Goal: Book appointment/travel/reservation

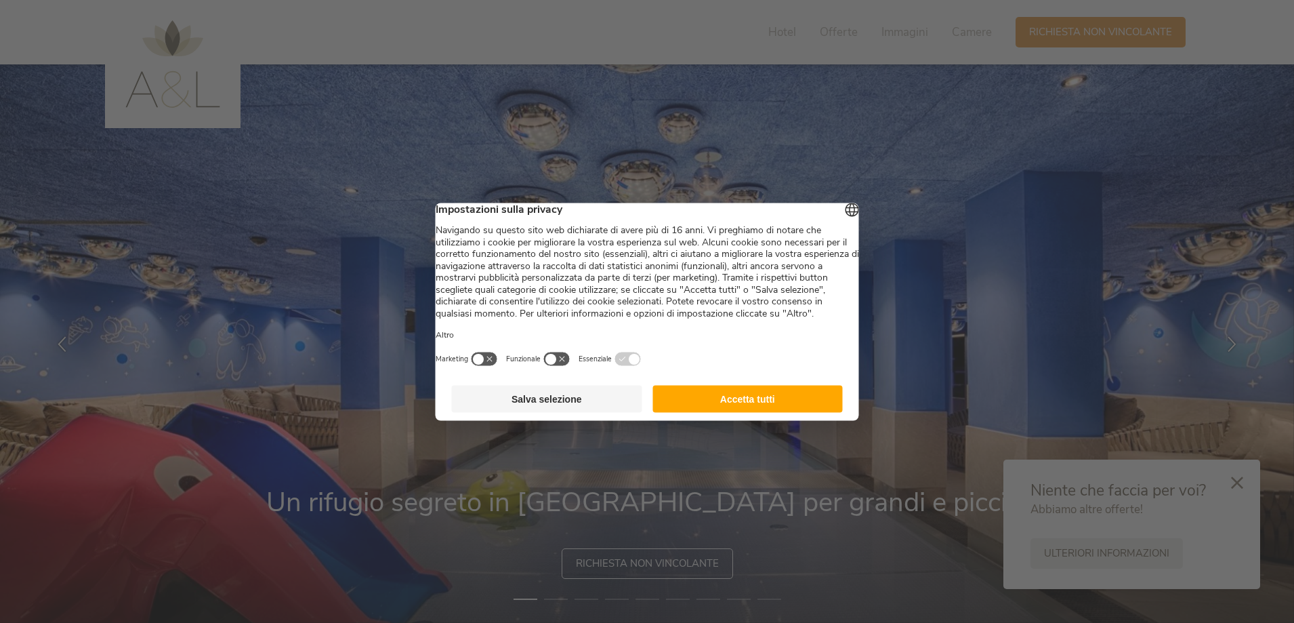
click at [538, 412] on button "Salva selezione" at bounding box center [547, 398] width 190 height 27
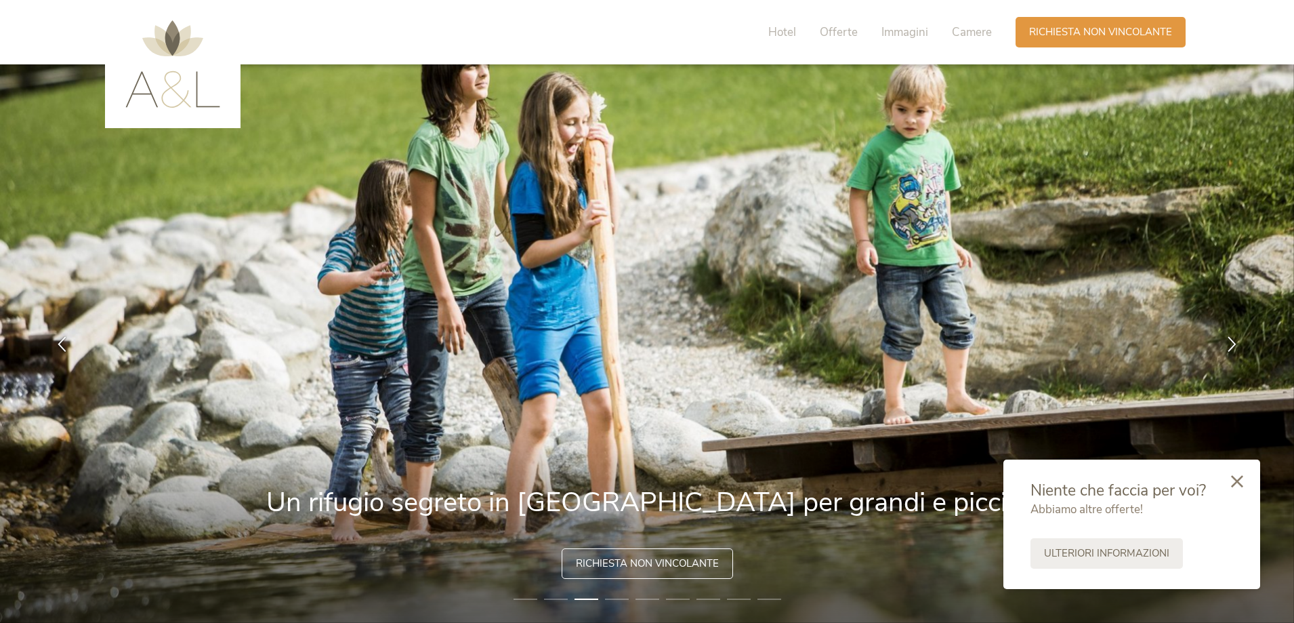
click at [1236, 480] on icon at bounding box center [1237, 481] width 12 height 12
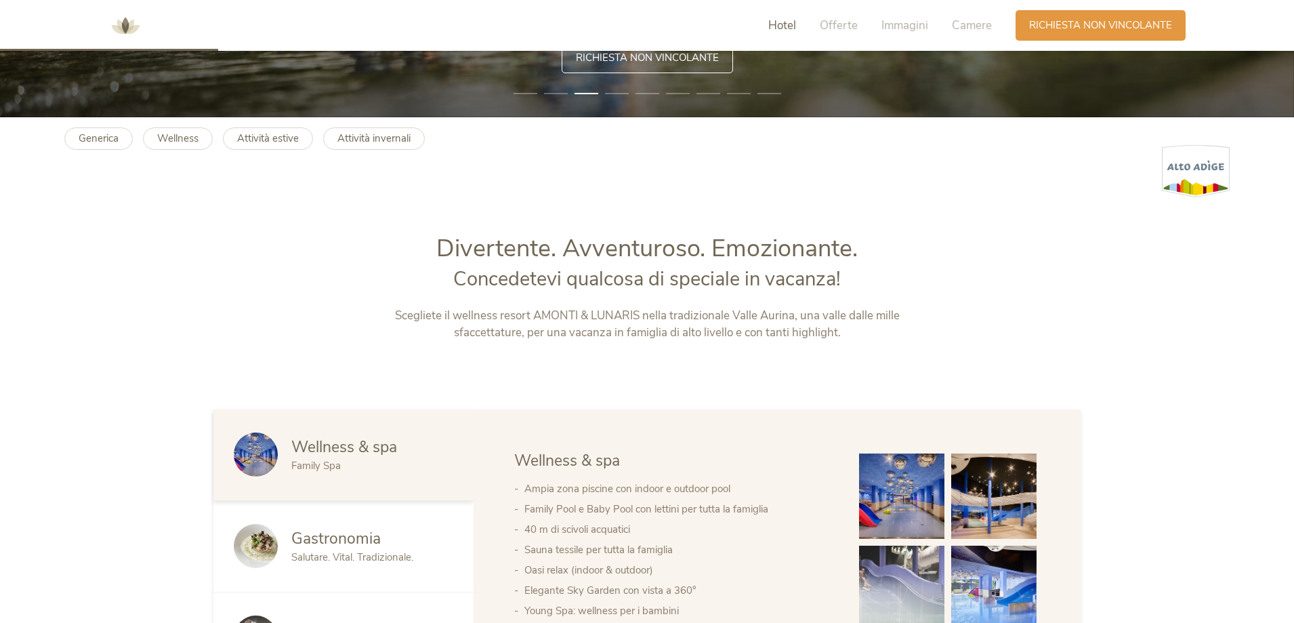
scroll to position [677, 0]
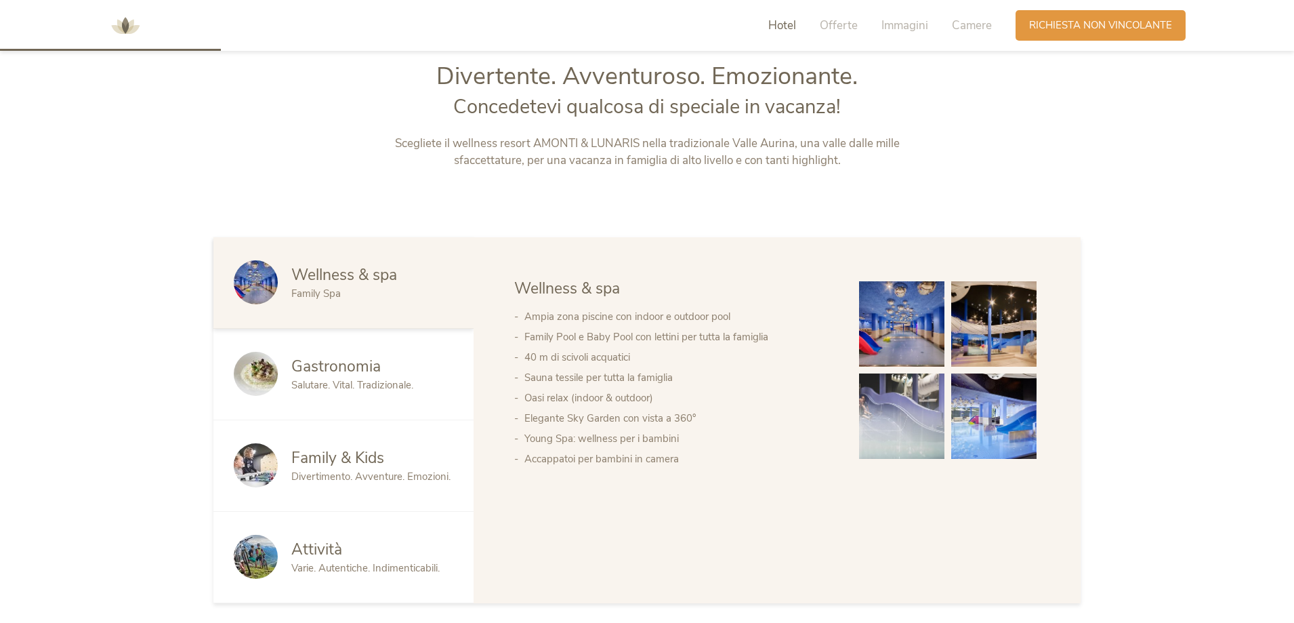
click at [907, 321] on img at bounding box center [901, 323] width 85 height 85
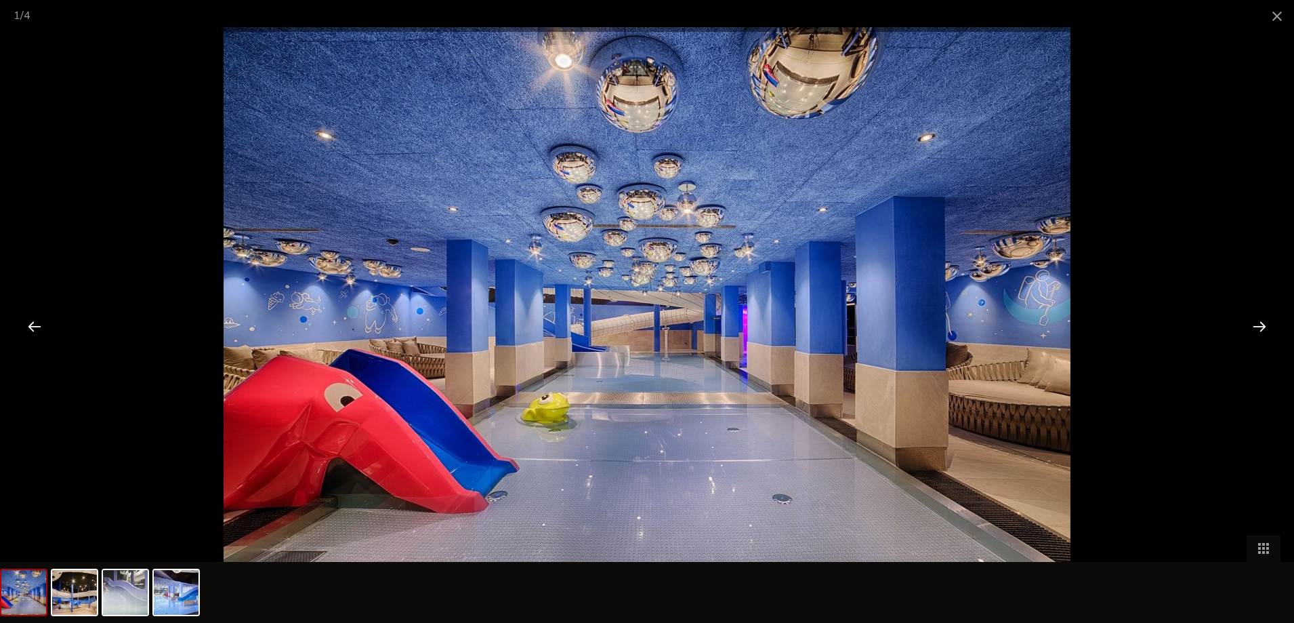
click at [1257, 328] on div at bounding box center [1259, 326] width 42 height 42
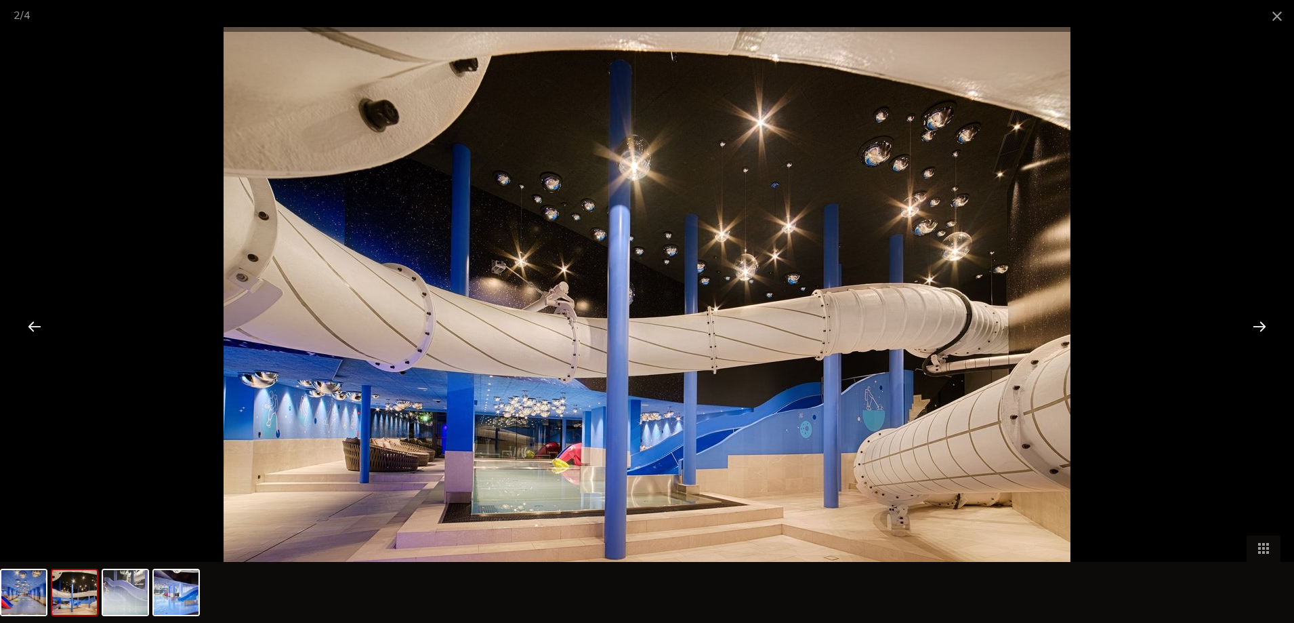
click at [1257, 328] on div at bounding box center [1259, 326] width 42 height 42
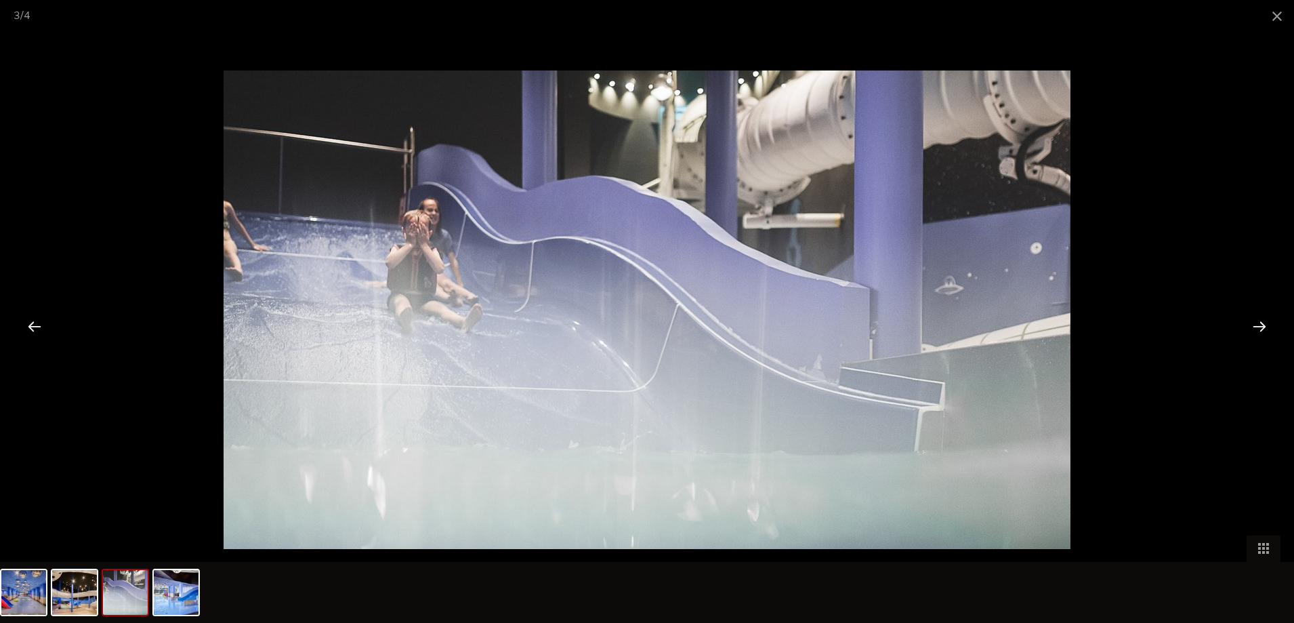
click at [1257, 328] on div at bounding box center [1259, 326] width 42 height 42
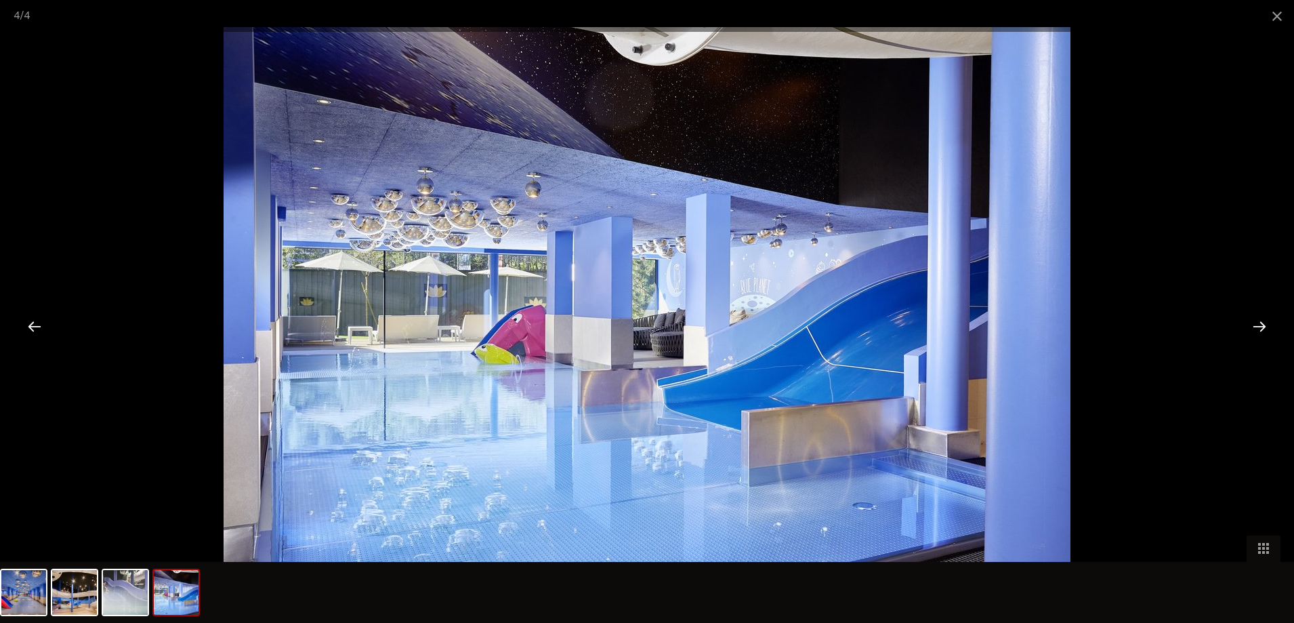
click at [1257, 328] on div at bounding box center [1259, 326] width 42 height 42
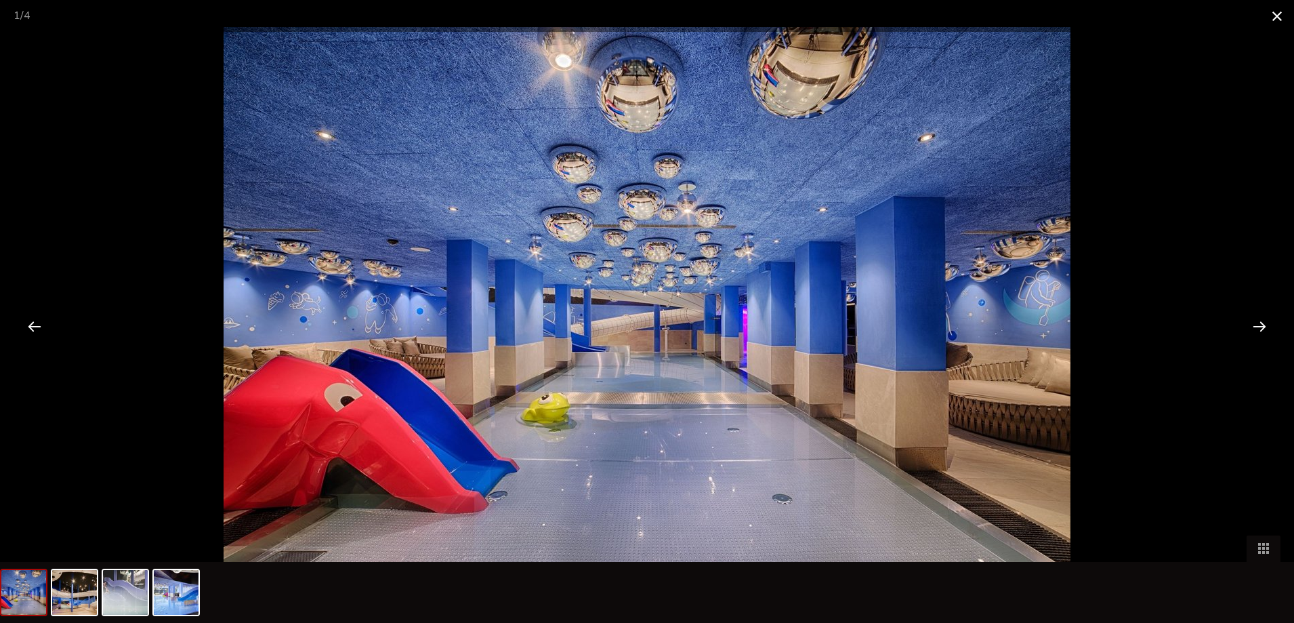
click at [1271, 14] on span at bounding box center [1277, 16] width 34 height 32
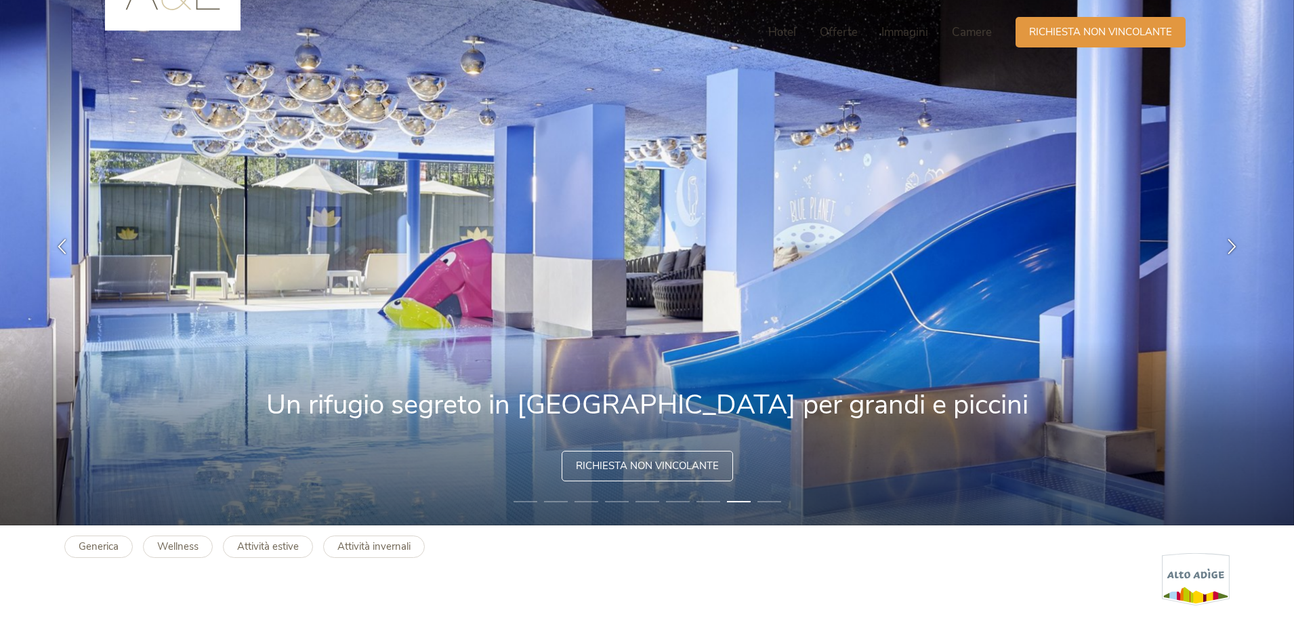
scroll to position [0, 0]
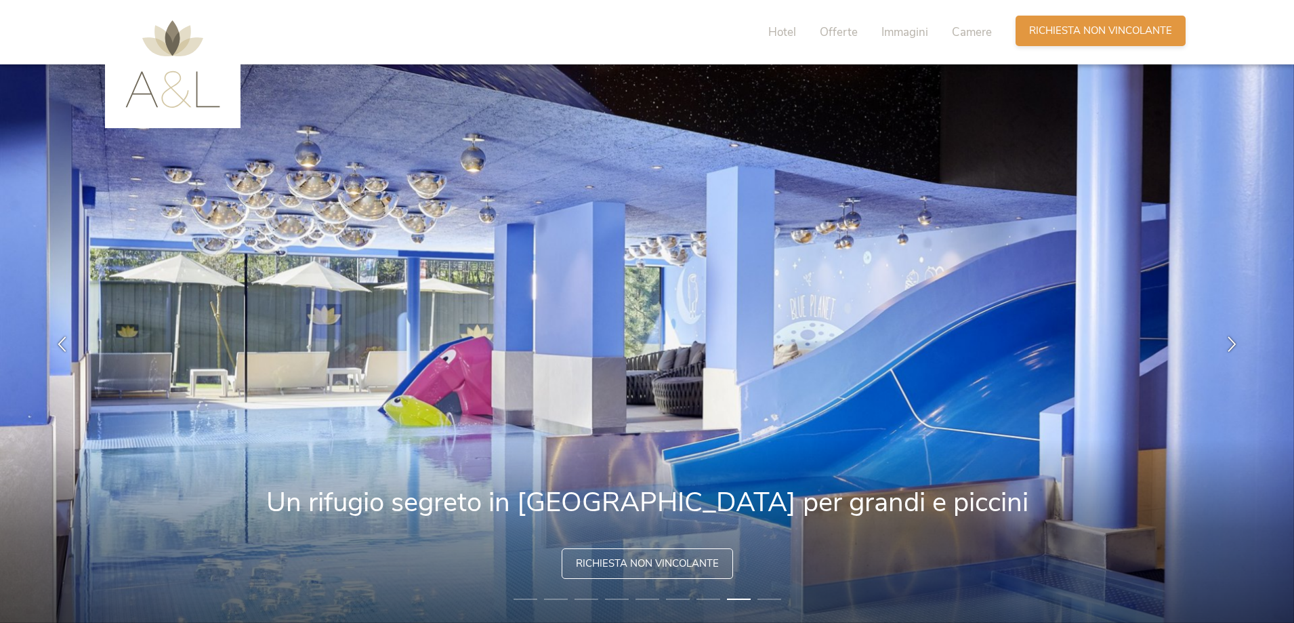
click at [1070, 29] on span "Richiesta non vincolante" at bounding box center [1100, 31] width 143 height 14
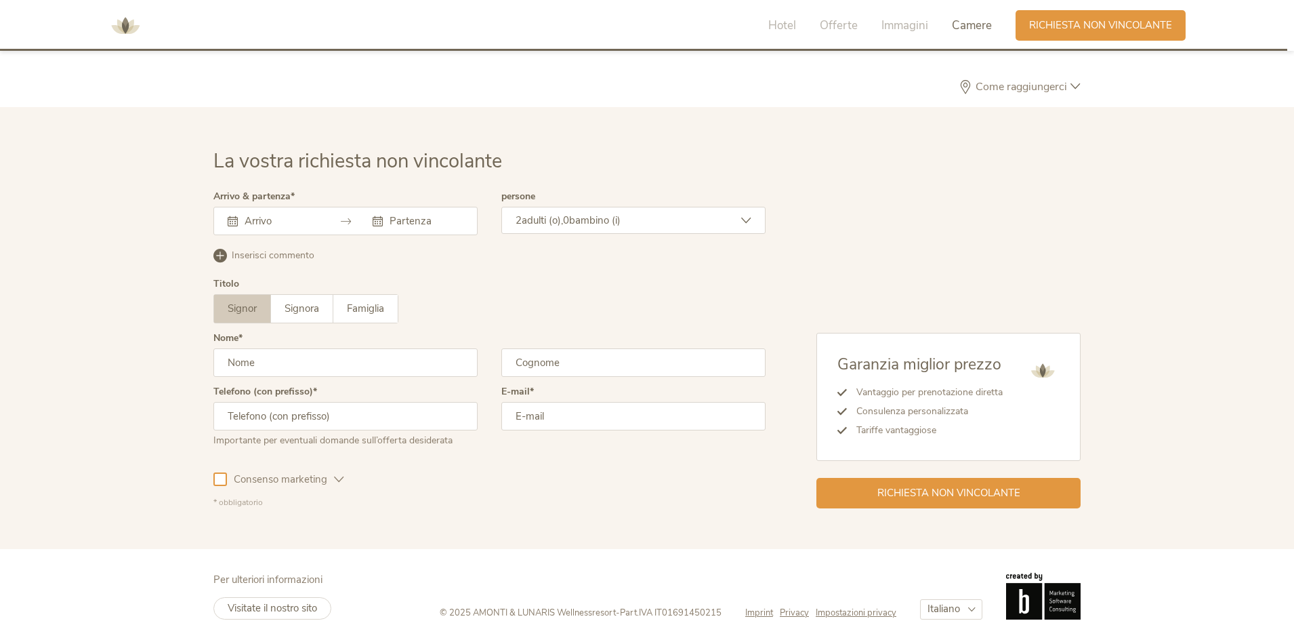
scroll to position [3968, 0]
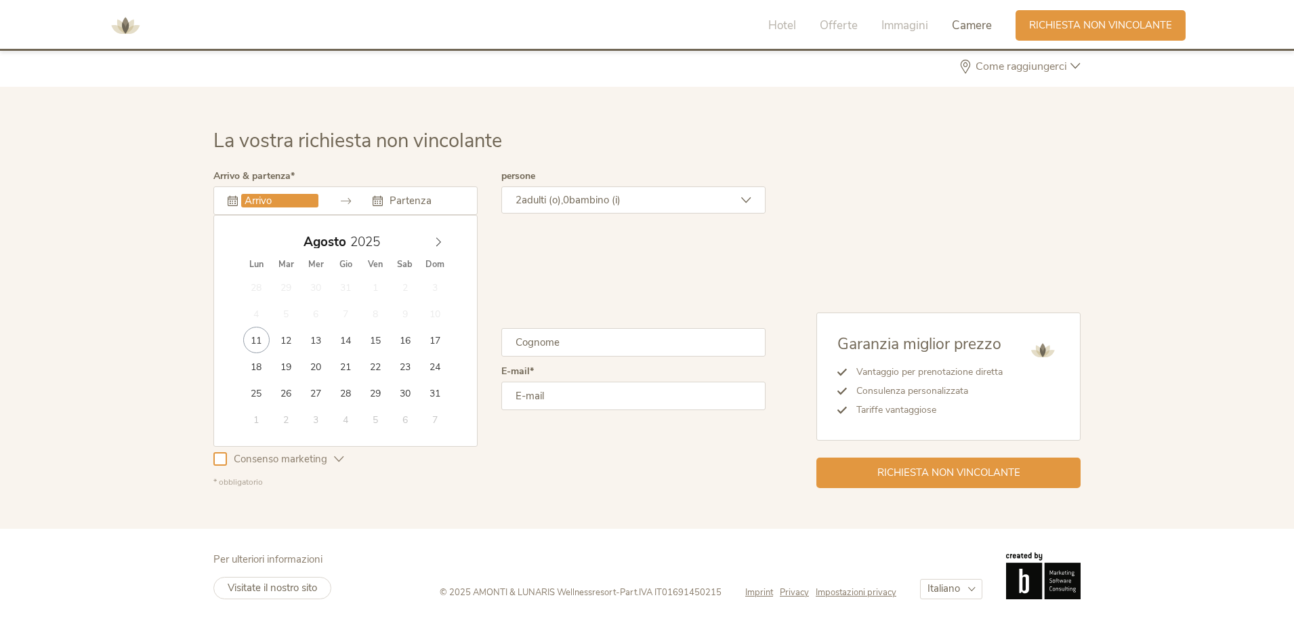
click at [269, 203] on input "text" at bounding box center [279, 201] width 77 height 14
type input "[DATE]"
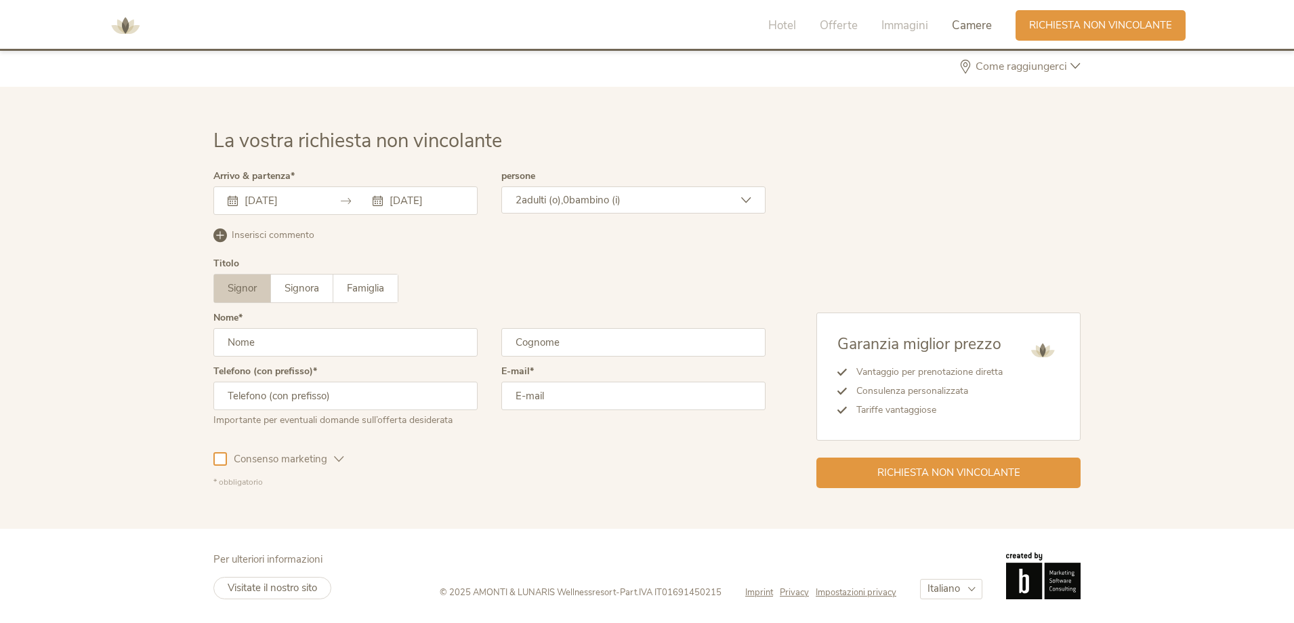
click at [614, 203] on span "bambino (i)" at bounding box center [594, 200] width 51 height 14
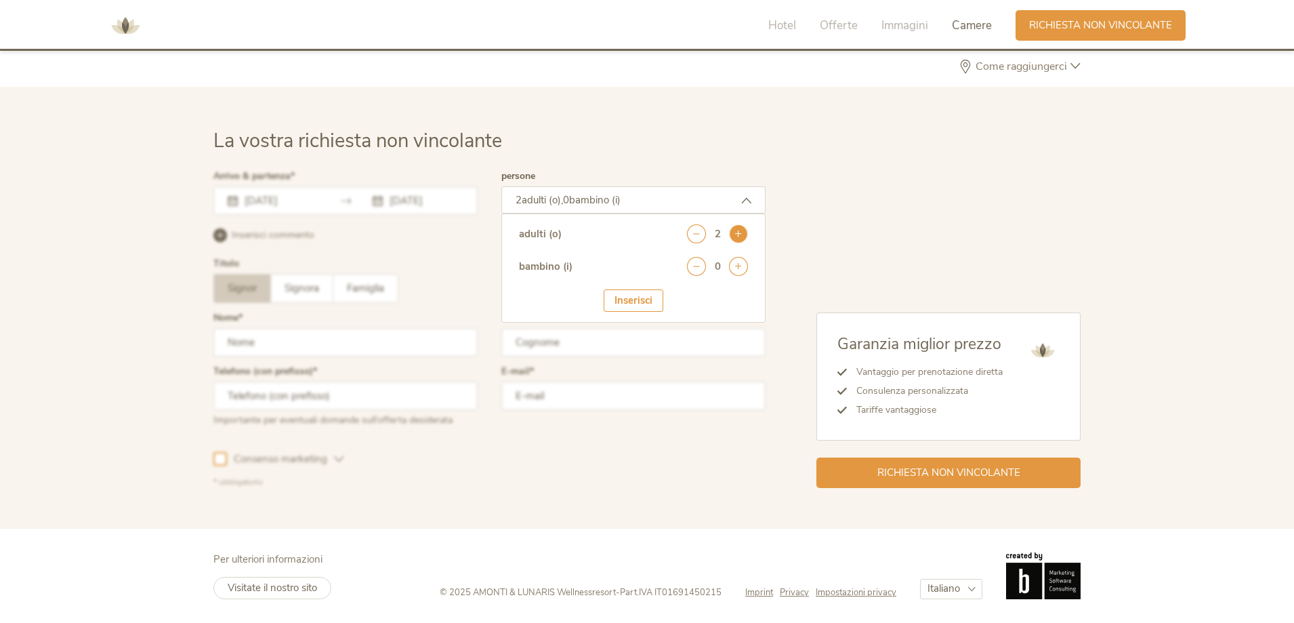
click at [736, 231] on icon at bounding box center [738, 233] width 19 height 19
click at [734, 260] on icon at bounding box center [738, 266] width 19 height 19
click at [732, 304] on select "seleziona 0 1 2 3 4 5 6 7 8 9 10 11 12 13 14 15 16 17" at bounding box center [714, 304] width 67 height 22
select select "12"
click at [681, 293] on select "seleziona 0 1 2 3 4 5 6 7 8 9 10 11 12 13 14 15 16 17" at bounding box center [714, 304] width 67 height 22
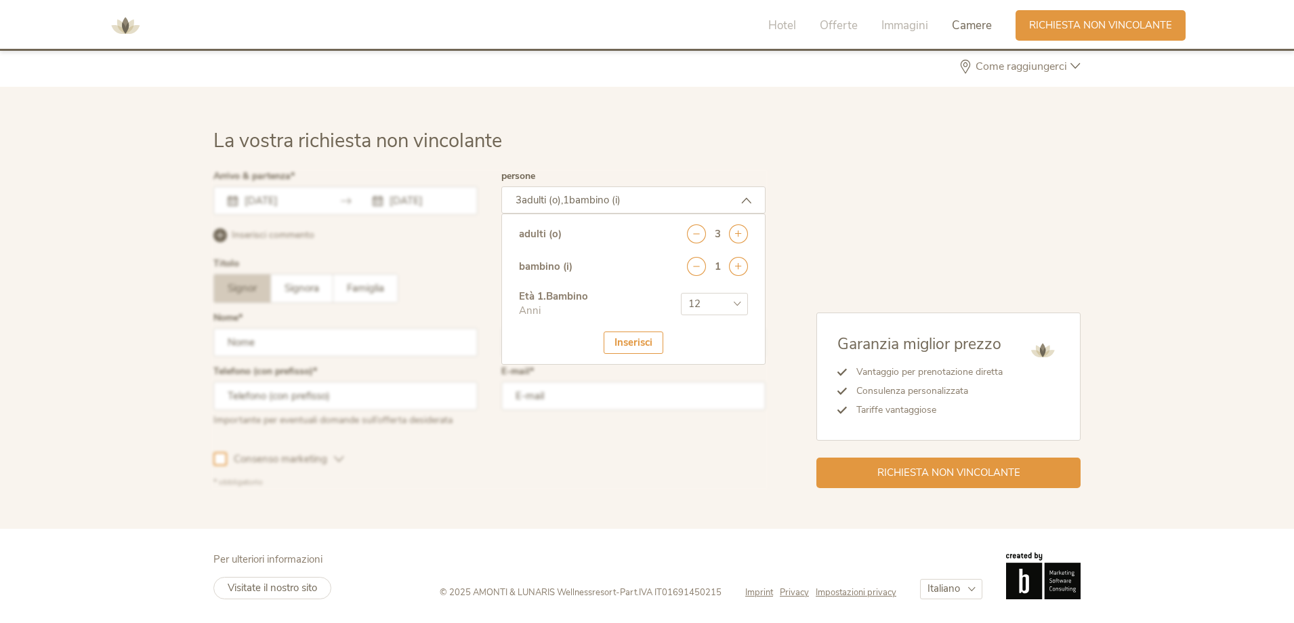
click at [637, 343] on div "Inserisci" at bounding box center [634, 342] width 60 height 22
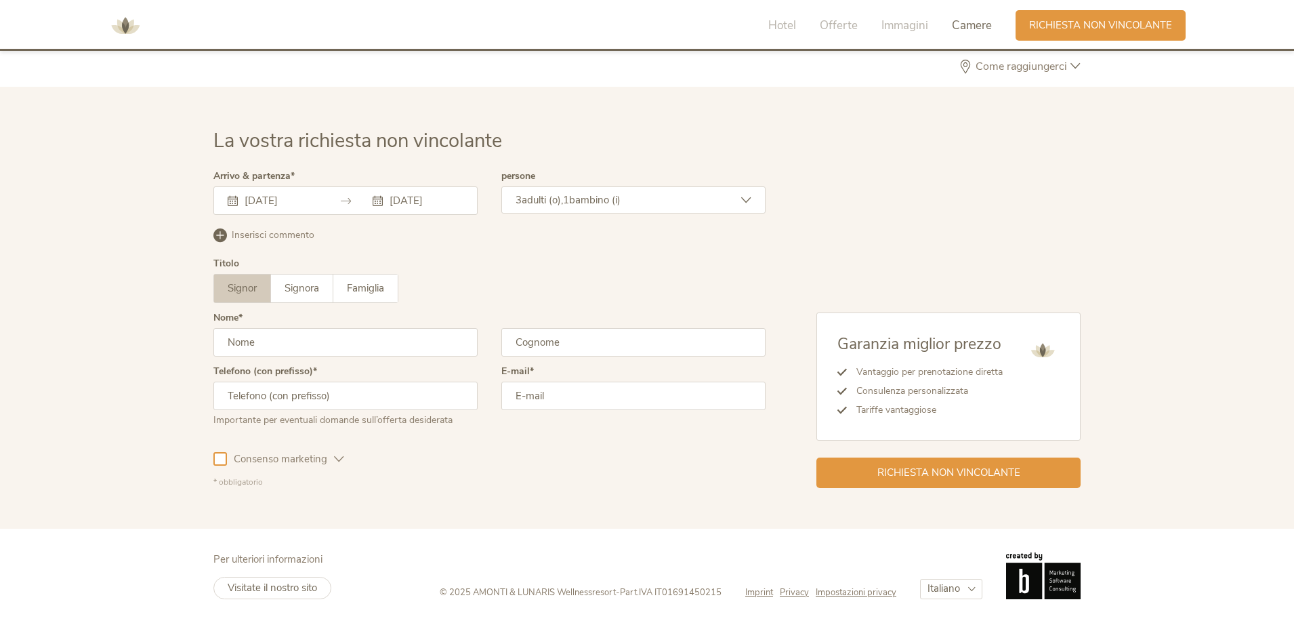
click at [315, 347] on input "text" at bounding box center [345, 342] width 264 height 28
type input "[PERSON_NAME]"
type input "FAVILLI"
click at [411, 402] on input "text" at bounding box center [345, 395] width 264 height 28
type input "3358149878"
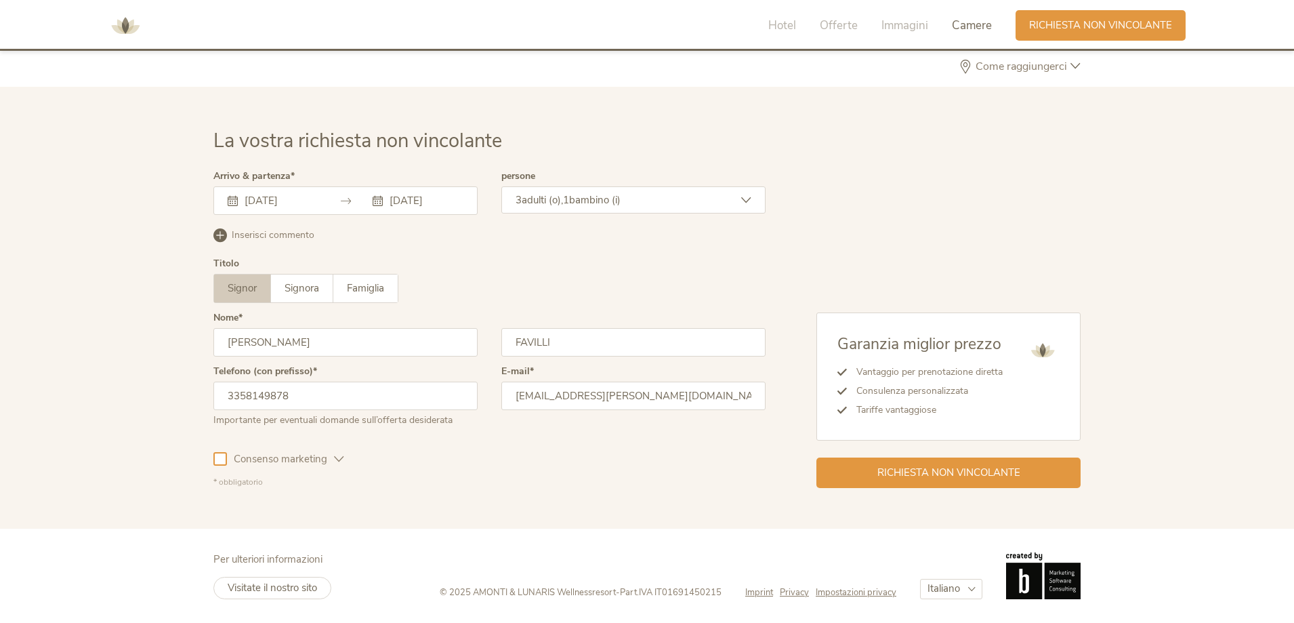
type input "[EMAIL_ADDRESS][PERSON_NAME][DOMAIN_NAME]"
click at [222, 458] on div at bounding box center [220, 459] width 14 height 14
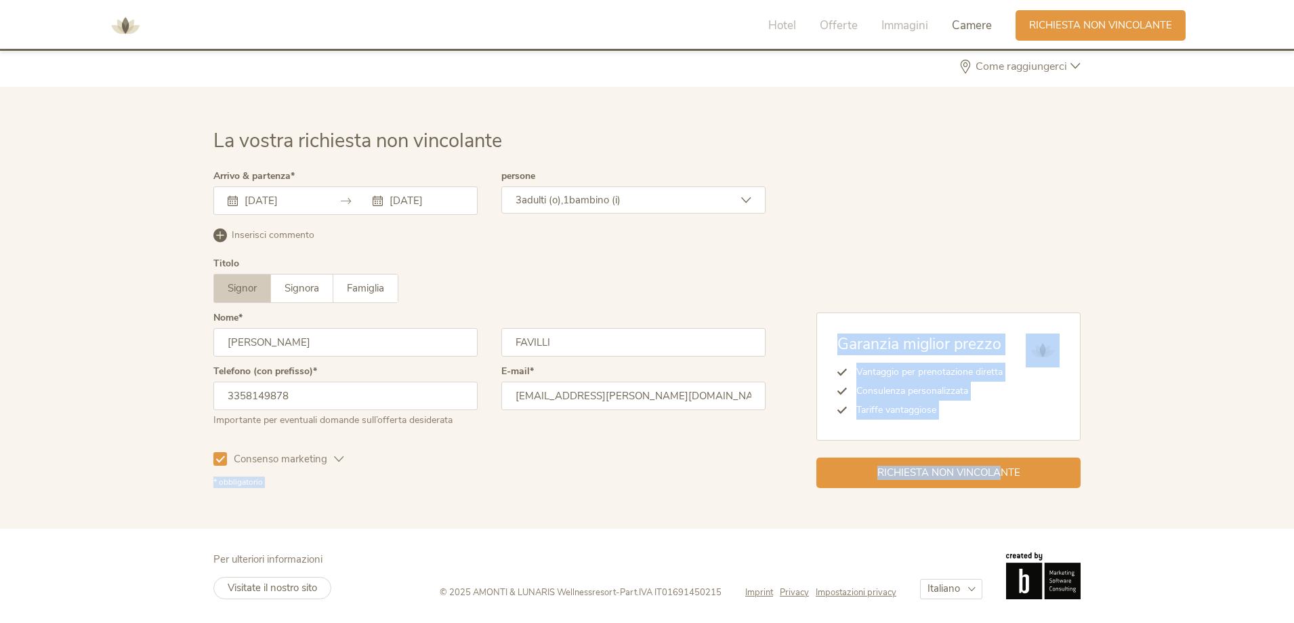
drag, startPoint x: 1001, startPoint y: 472, endPoint x: 445, endPoint y: 411, distance: 558.9
click at [482, 471] on div "Arrivo & partenza [DATE] [DATE] [DATE] Lun Mar Mer Gio Ven Sab Dom 28 29 30 31 …" at bounding box center [646, 329] width 867 height 316
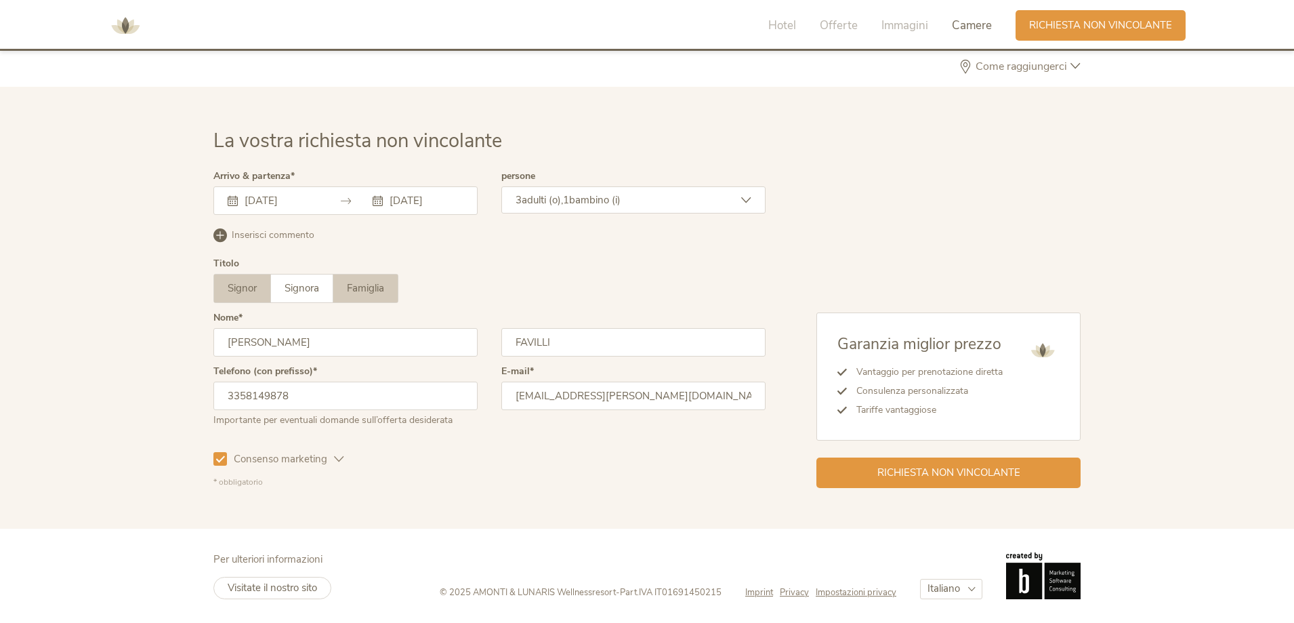
click at [375, 286] on span "Famiglia" at bounding box center [365, 288] width 37 height 14
click at [974, 465] on span "Richiesta non vincolante" at bounding box center [948, 471] width 143 height 14
